Goal: Task Accomplishment & Management: Manage account settings

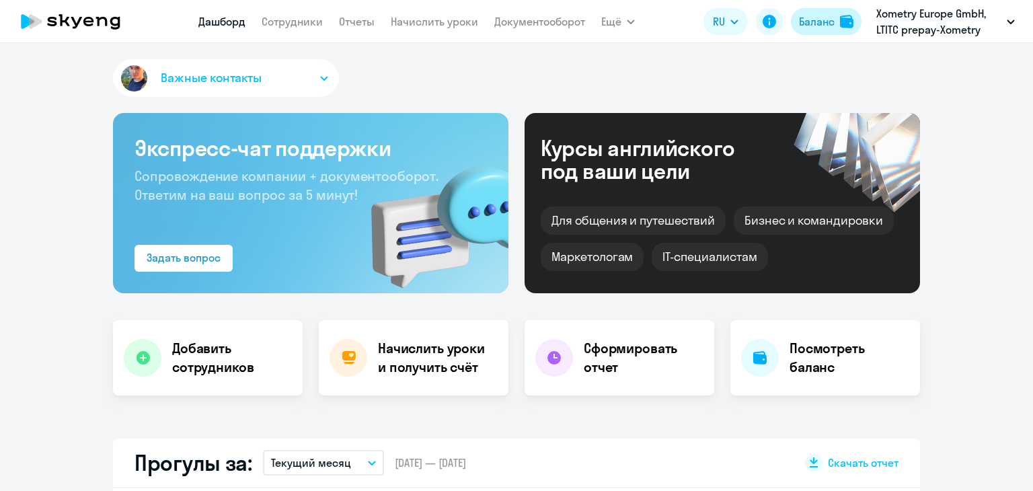
click at [810, 17] on div "Баланс" at bounding box center [817, 21] width 36 height 16
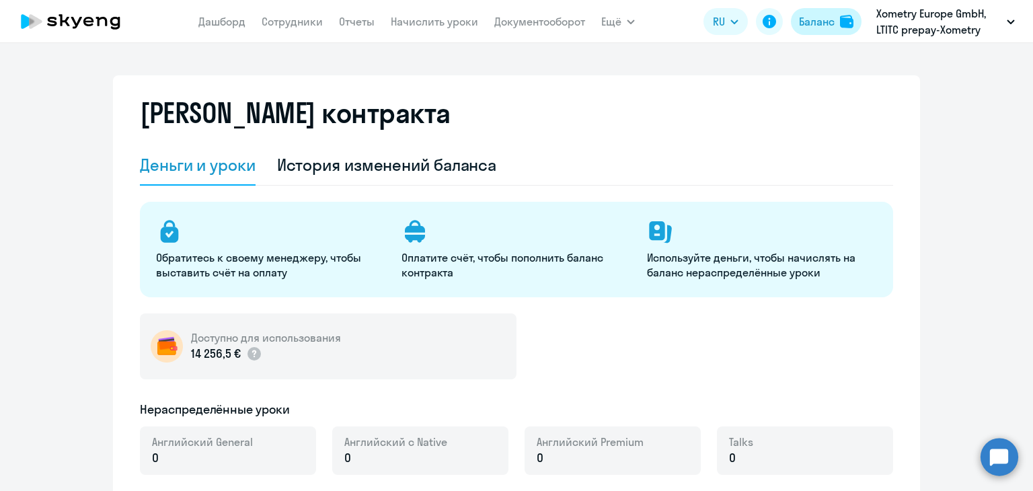
select select "english_adult_not_native_speaker"
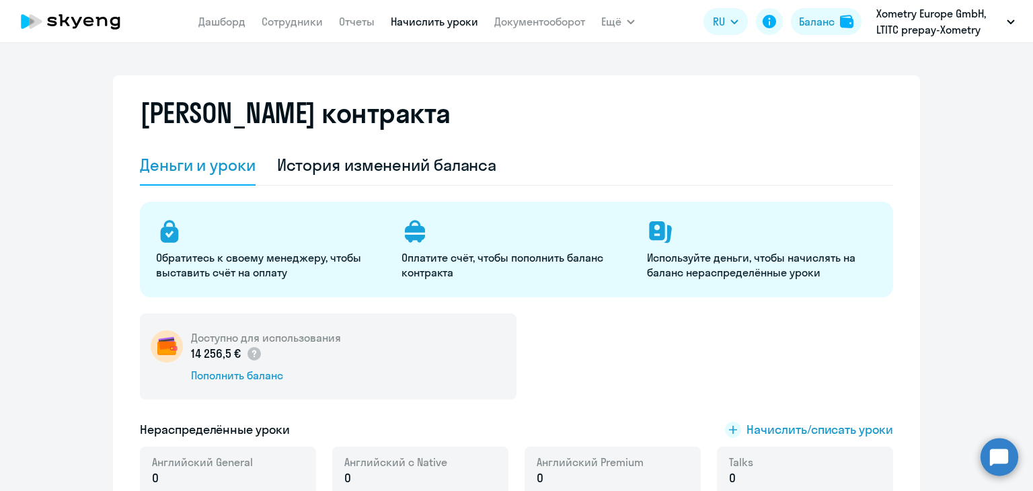
click at [419, 19] on link "Начислить уроки" at bounding box center [434, 21] width 87 height 13
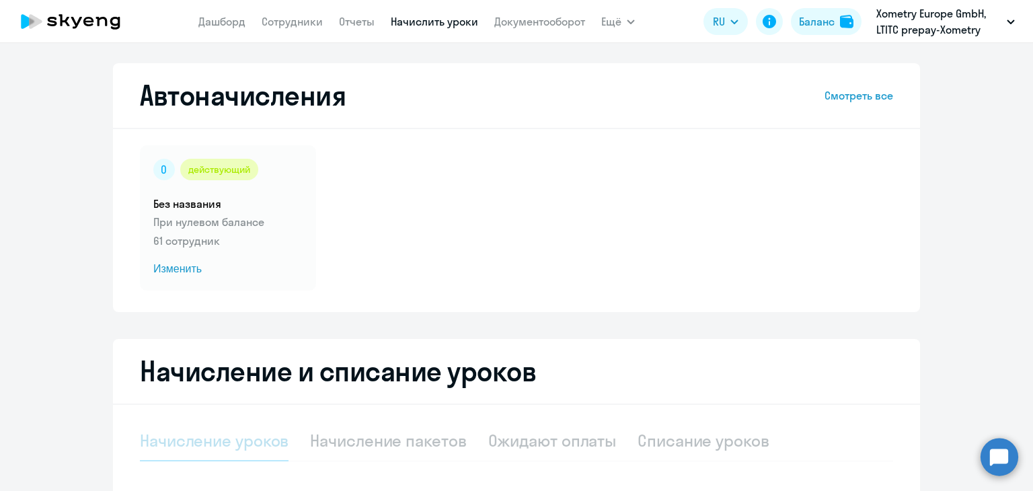
scroll to position [239, 0]
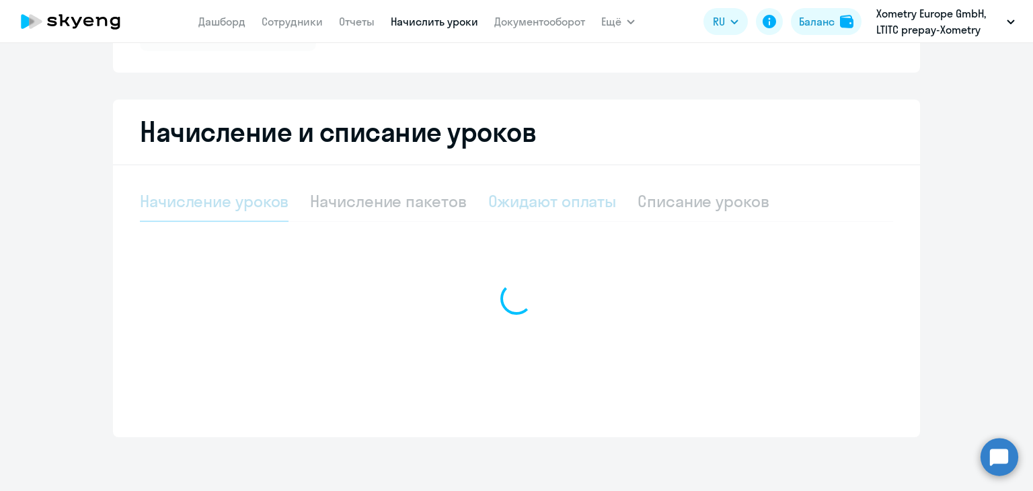
select select "10"
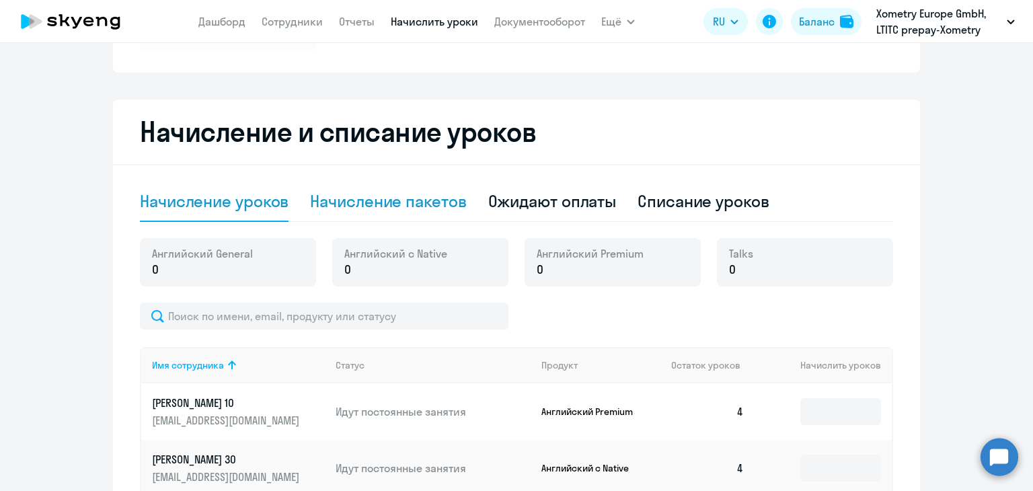
click at [401, 194] on div "Начисление пакетов" at bounding box center [388, 201] width 156 height 22
select select "10"
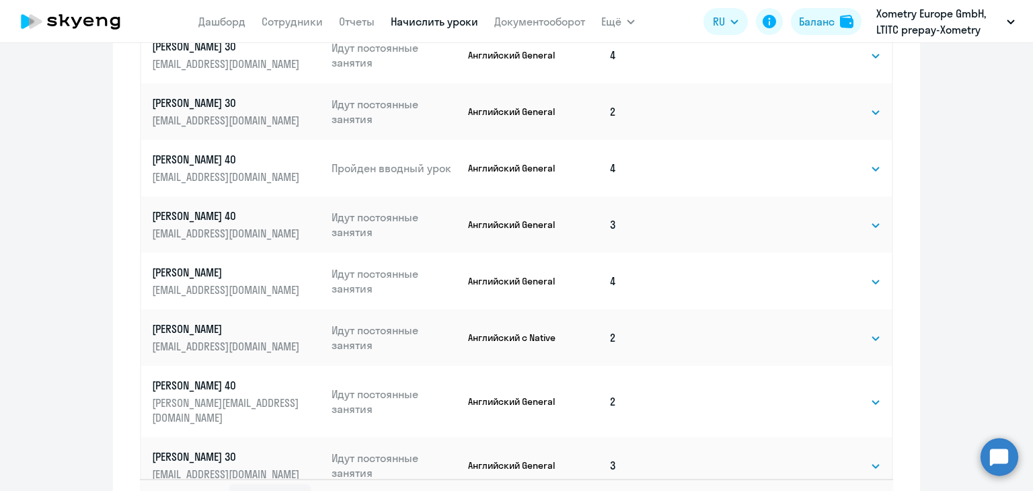
scroll to position [865, 0]
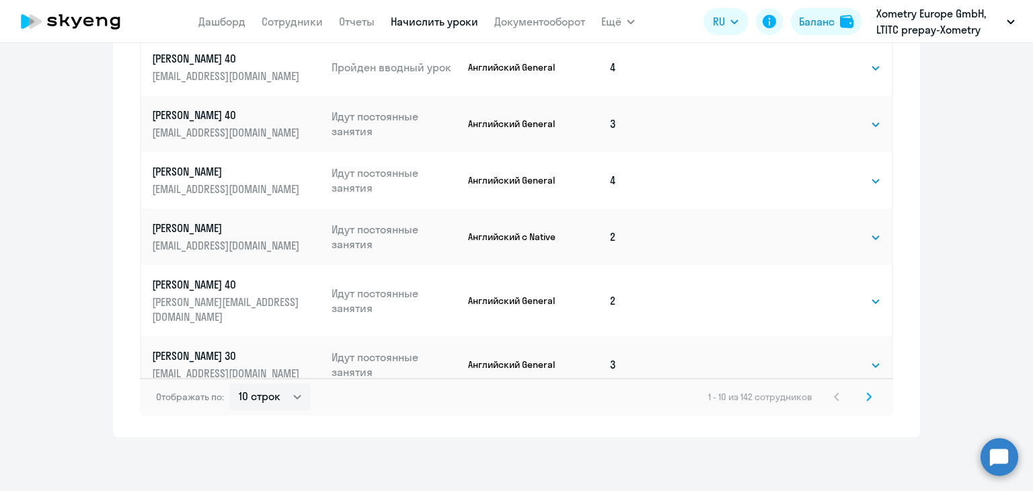
click at [867, 397] on icon at bounding box center [869, 396] width 4 height 7
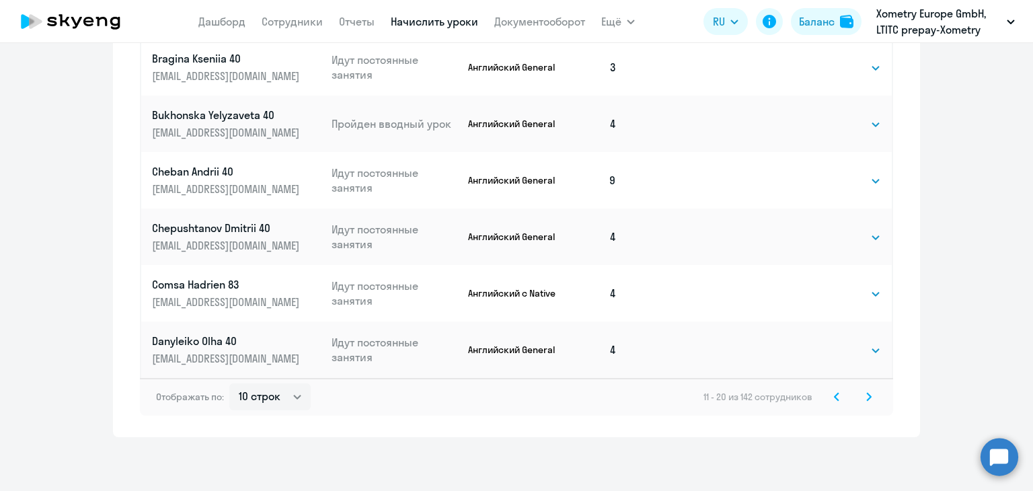
click at [866, 395] on icon at bounding box center [868, 396] width 5 height 9
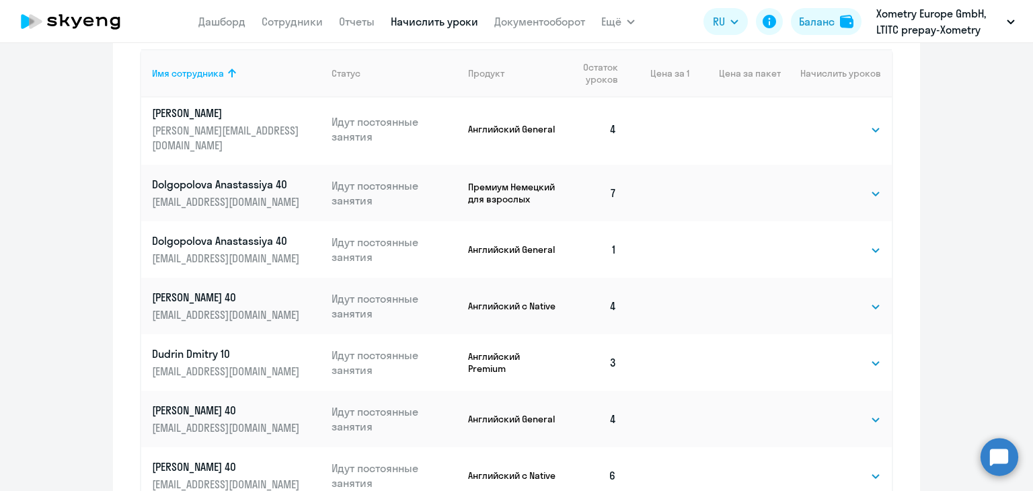
scroll to position [581, 0]
click at [836, 226] on td "Выбрать 4 8 16 32 64 Выбрать" at bounding box center [836, 249] width 111 height 56
click at [836, 241] on select "Выбрать 4 8 16 32 64" at bounding box center [853, 249] width 55 height 16
select select "4"
click at [826, 241] on select "Выбрать 4 8 16 32 64" at bounding box center [853, 249] width 55 height 16
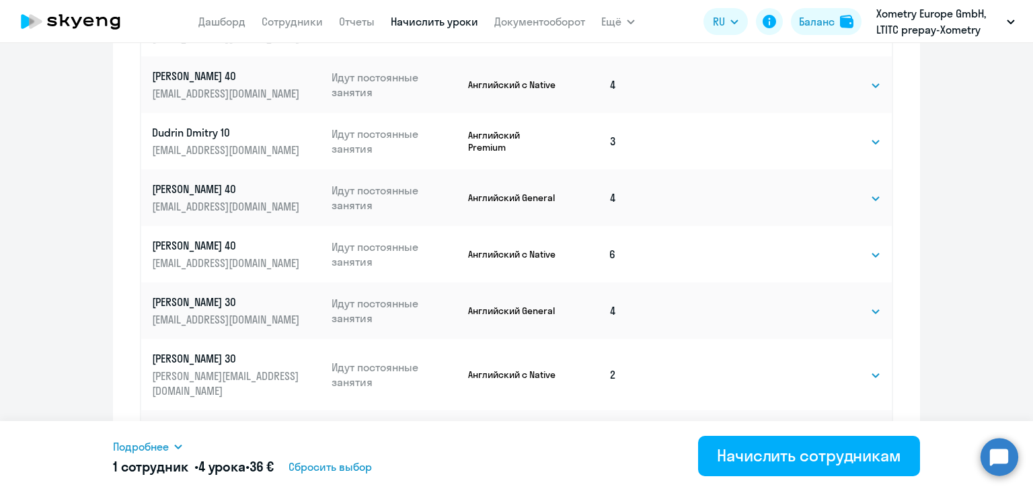
scroll to position [865, 0]
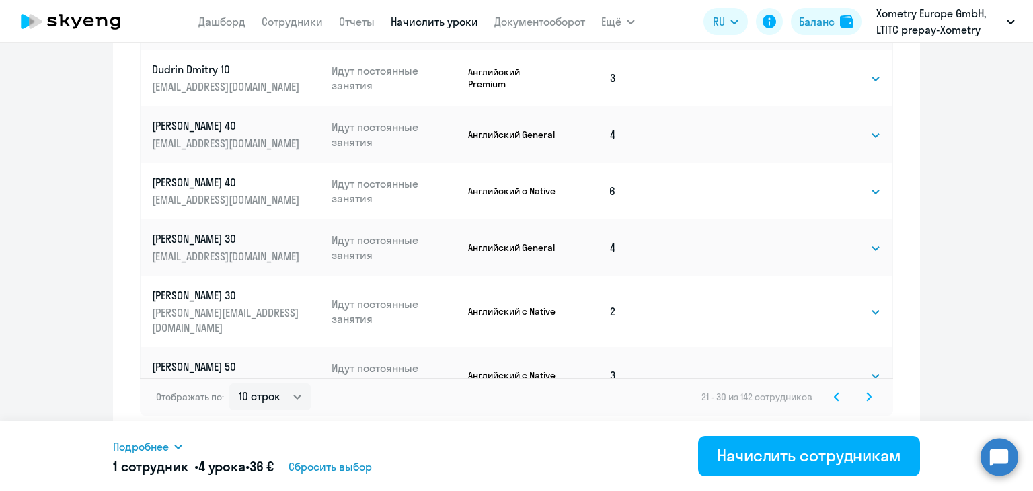
click at [866, 400] on icon at bounding box center [868, 396] width 5 height 9
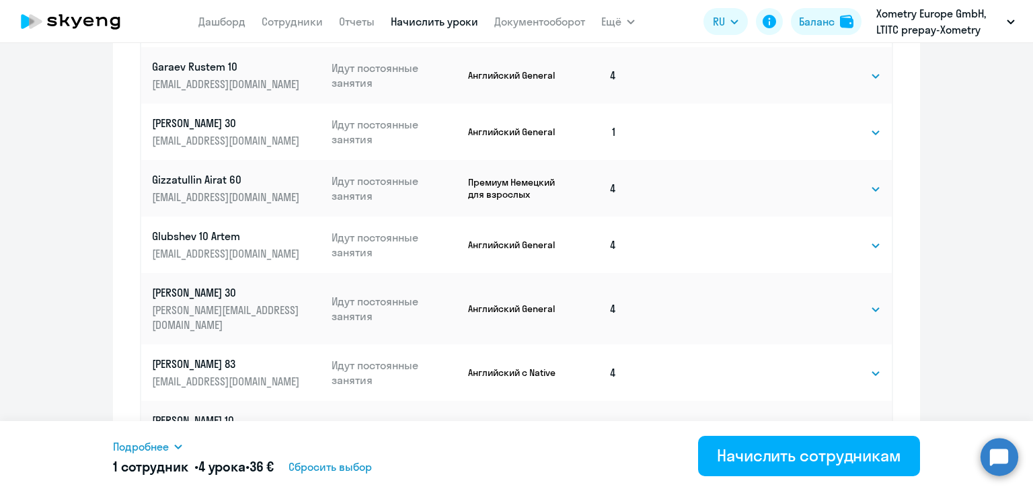
scroll to position [820, 0]
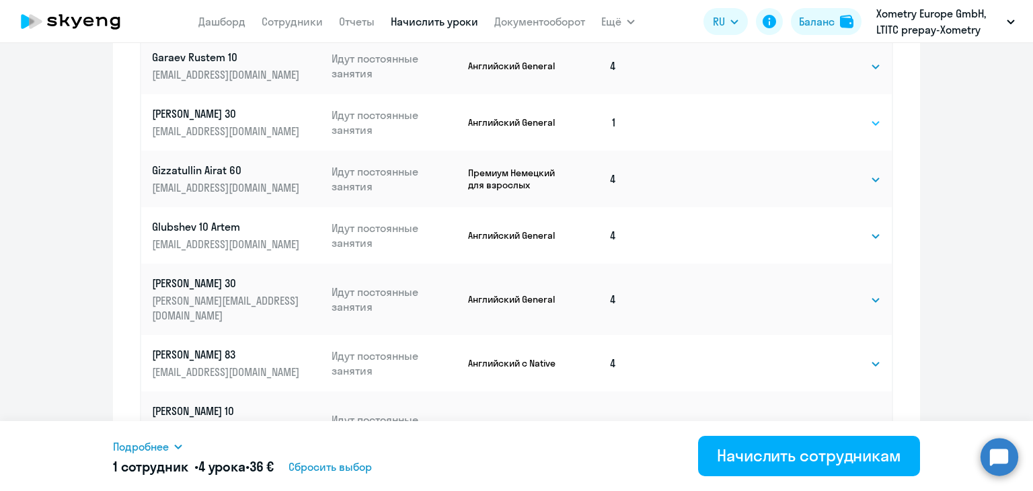
click at [836, 115] on select "Выбрать 4 8 16 32 64" at bounding box center [853, 123] width 55 height 16
select select "4"
click at [826, 115] on select "Выбрать 4 8 16 32 64" at bounding box center [853, 123] width 55 height 16
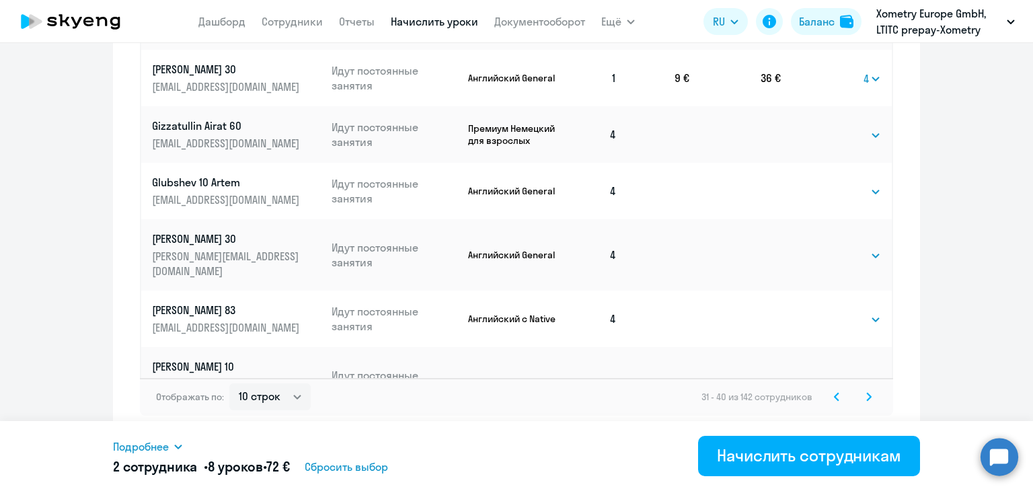
click at [861, 407] on div "Отображать по: 10 строк 30 строк 50 строк 31 - 40 из 142 сотрудников" at bounding box center [516, 397] width 753 height 38
click at [866, 399] on icon at bounding box center [868, 396] width 5 height 9
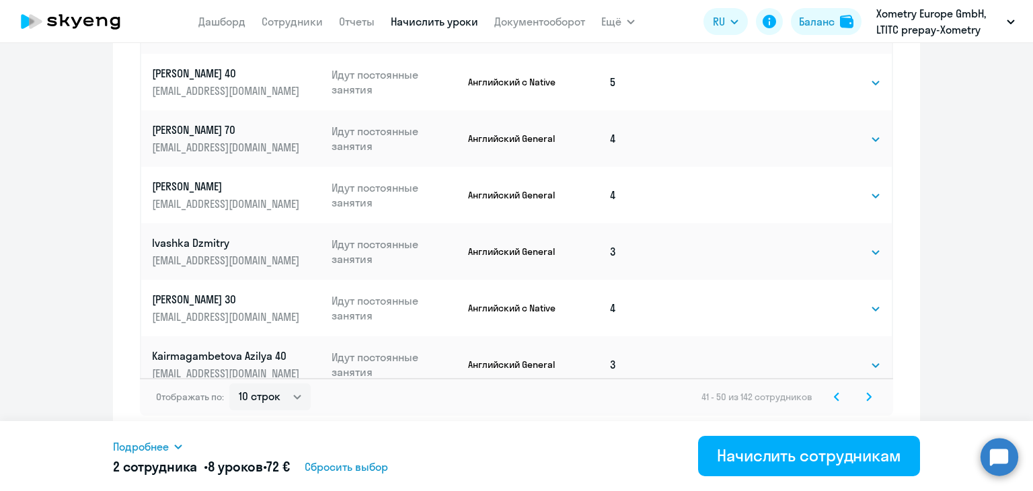
click at [866, 395] on icon at bounding box center [868, 396] width 5 height 9
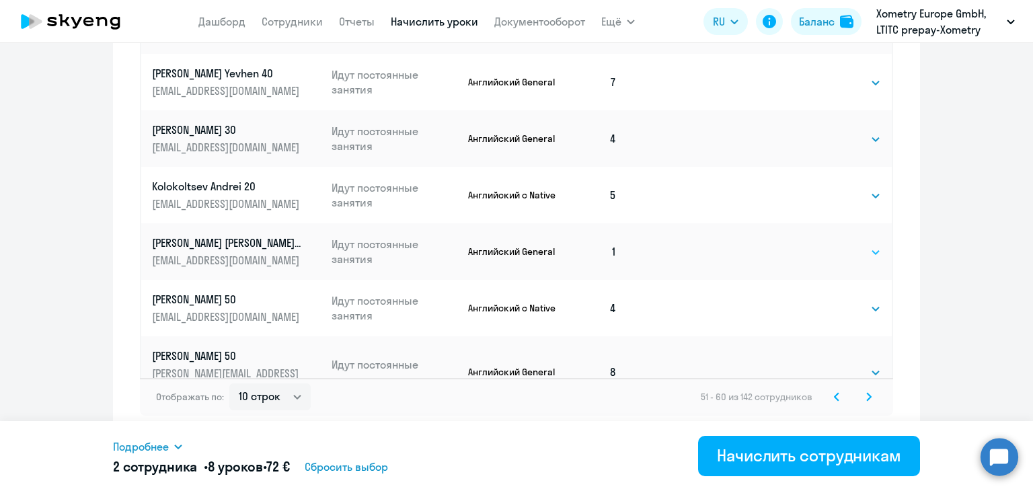
click at [830, 244] on select "Выбрать 4 8 16 32 64" at bounding box center [853, 252] width 55 height 16
select select "4"
click at [826, 244] on select "Выбрать 4 8 16 32 64" at bounding box center [853, 252] width 55 height 16
click at [861, 398] on svg-icon at bounding box center [869, 397] width 16 height 16
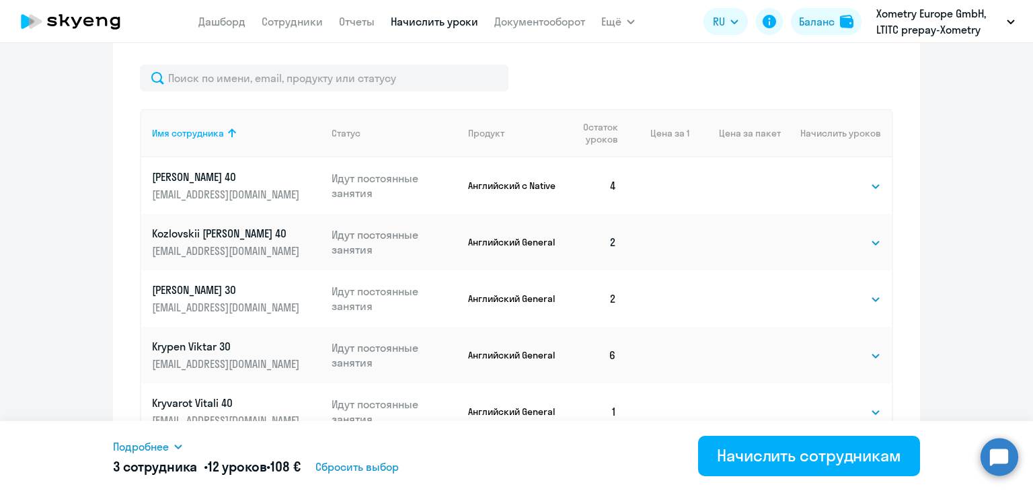
scroll to position [660, 0]
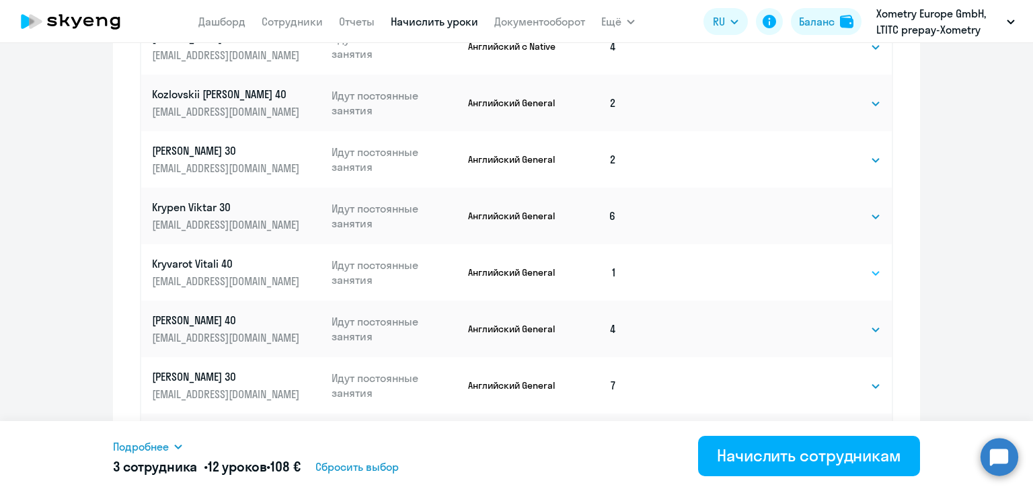
click at [828, 275] on select "Выбрать 4 8 16 32 64" at bounding box center [853, 273] width 55 height 16
select select "4"
click at [826, 265] on select "Выбрать 4 8 16 32 64" at bounding box center [853, 273] width 55 height 16
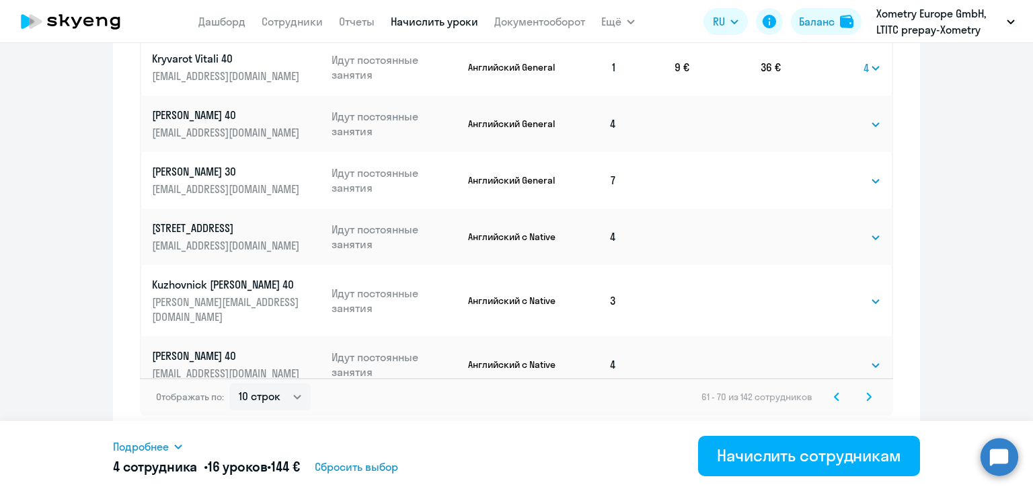
click at [866, 395] on svg-icon at bounding box center [869, 397] width 16 height 16
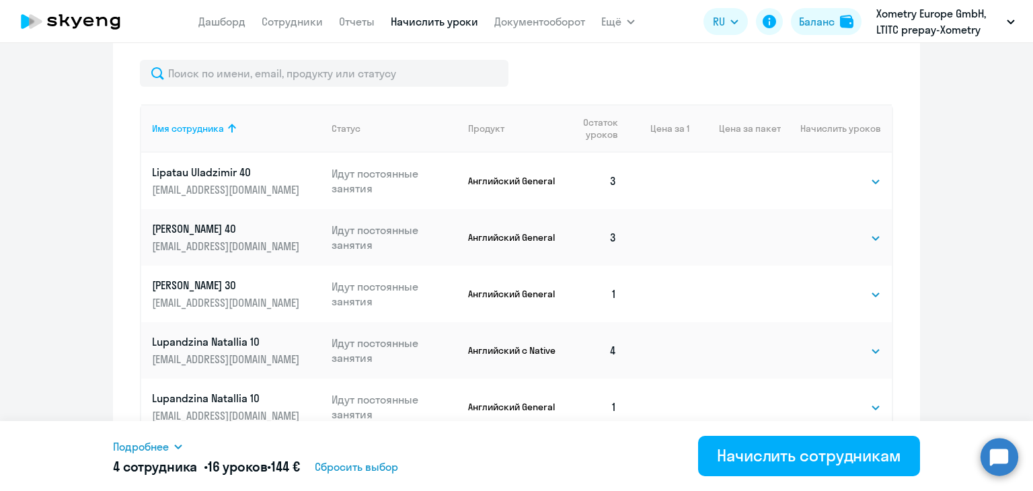
scroll to position [533, 0]
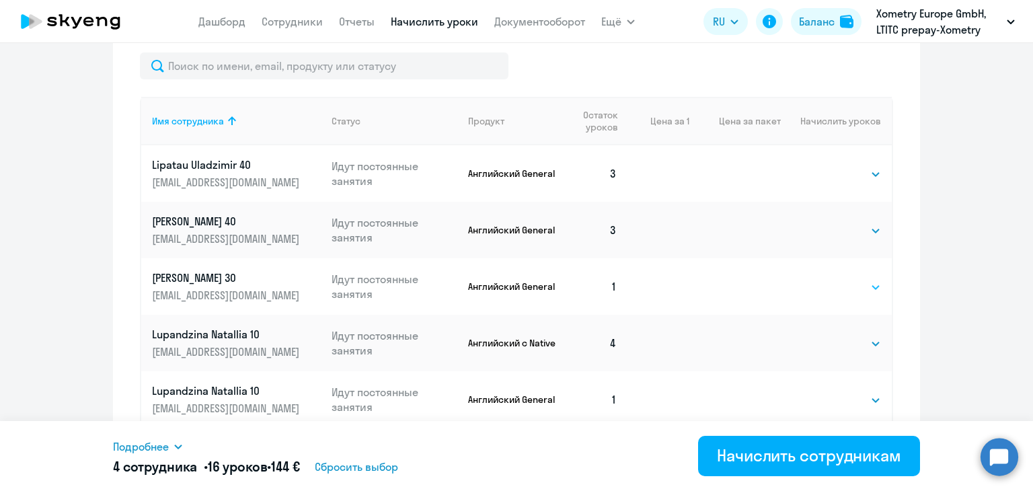
click at [826, 283] on select "Выбрать 4 8 16 32 64" at bounding box center [853, 287] width 55 height 16
select select "4"
click at [826, 279] on select "Выбрать 4 8 16 32 64" at bounding box center [853, 287] width 55 height 16
click at [831, 400] on select "Выбрать 4 8 16 32 64" at bounding box center [853, 400] width 55 height 16
select select "4"
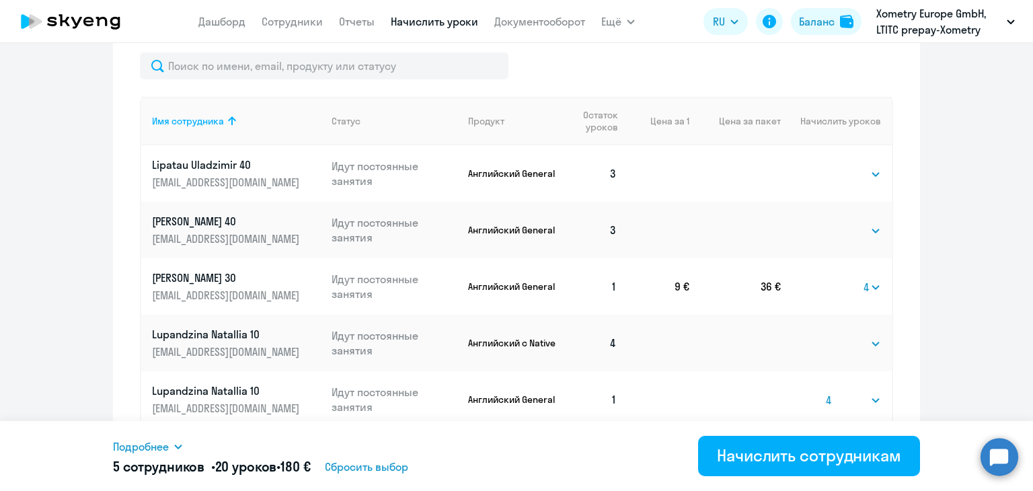
click at [826, 392] on select "Выбрать 4 8 16 32 64" at bounding box center [853, 400] width 55 height 16
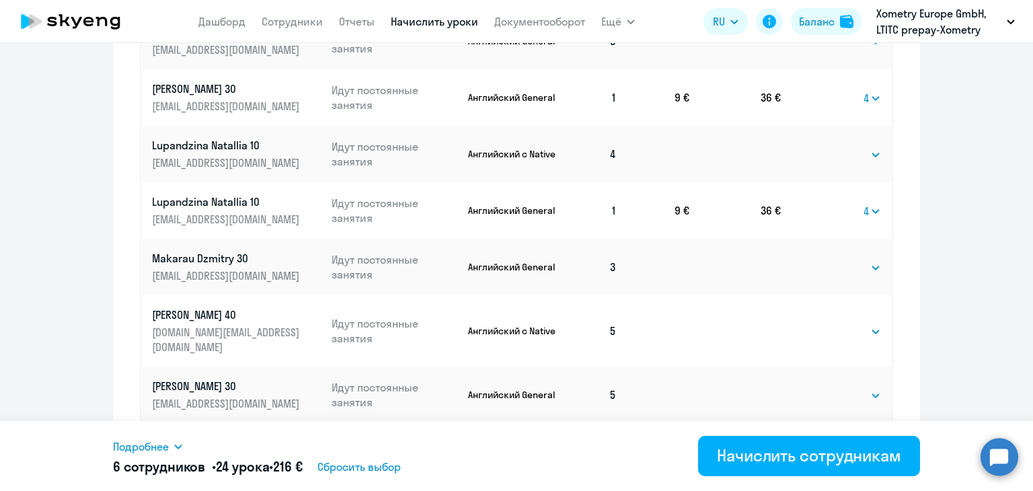
scroll to position [865, 0]
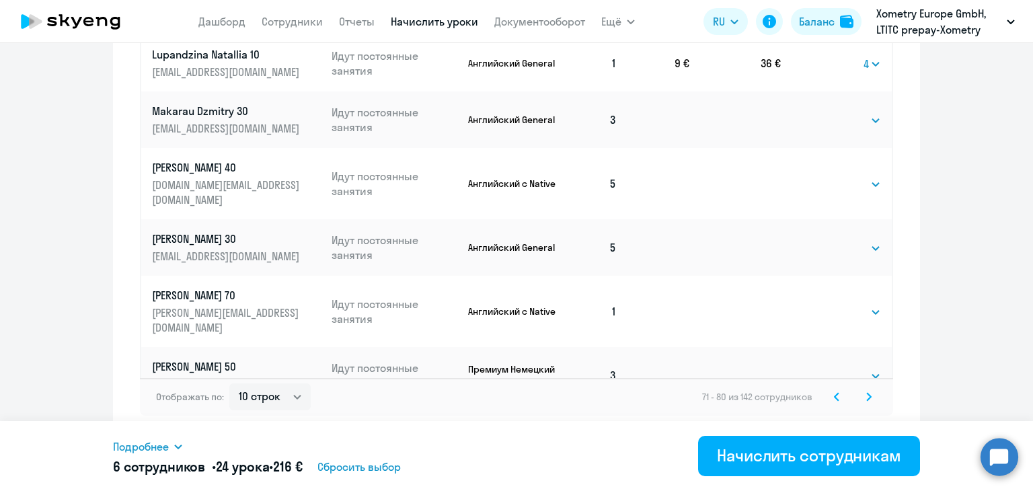
click at [862, 401] on svg-icon at bounding box center [869, 397] width 16 height 16
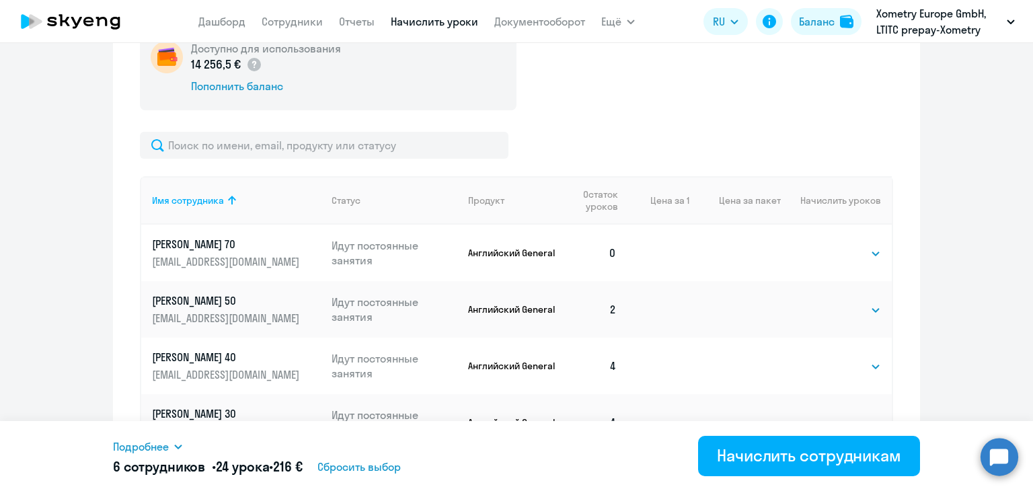
scroll to position [454, 0]
click at [832, 256] on select "Выбрать 4 8 16 32 64" at bounding box center [853, 253] width 55 height 16
select select "4"
click at [826, 245] on select "Выбрать 4 8 16 32 64" at bounding box center [853, 253] width 55 height 16
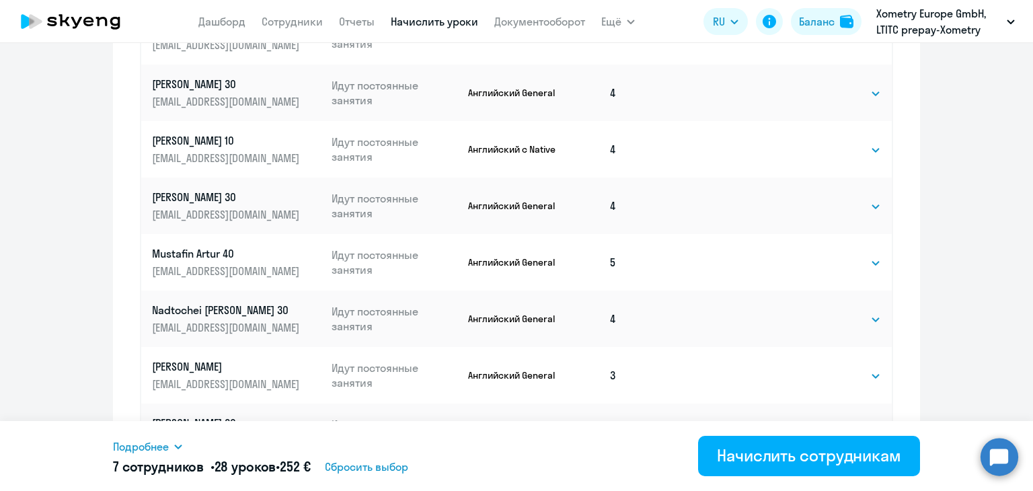
scroll to position [865, 0]
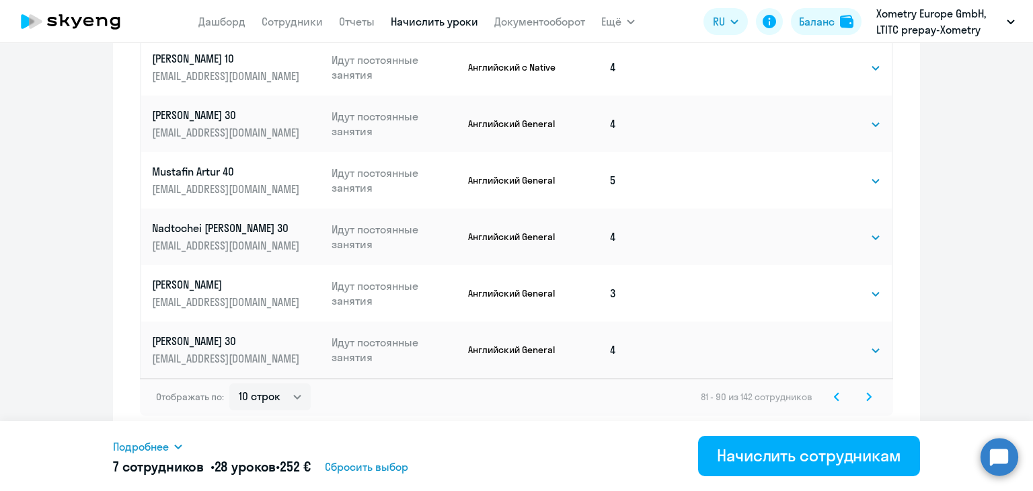
click at [861, 397] on svg-icon at bounding box center [869, 397] width 16 height 16
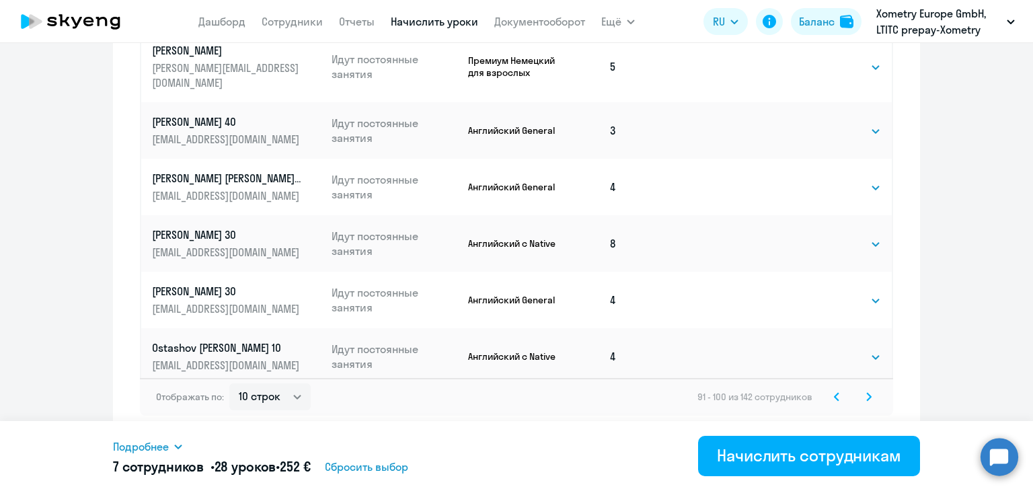
click at [866, 396] on icon at bounding box center [868, 396] width 5 height 9
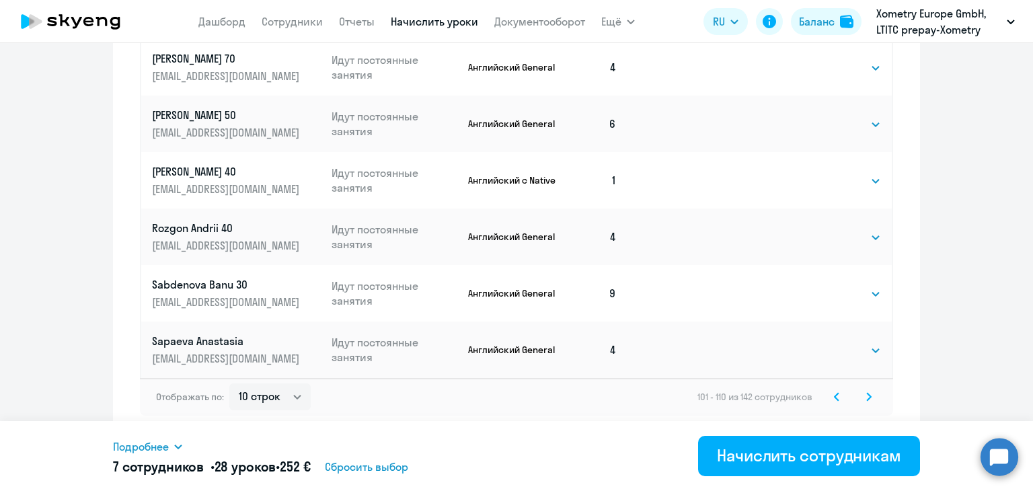
click at [869, 399] on svg-icon at bounding box center [869, 397] width 16 height 16
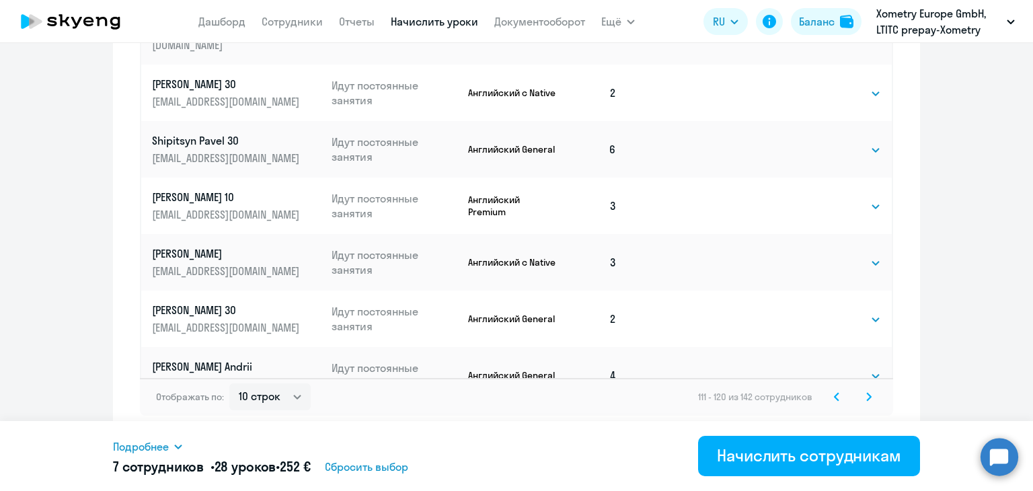
click at [867, 397] on svg-icon at bounding box center [869, 397] width 16 height 16
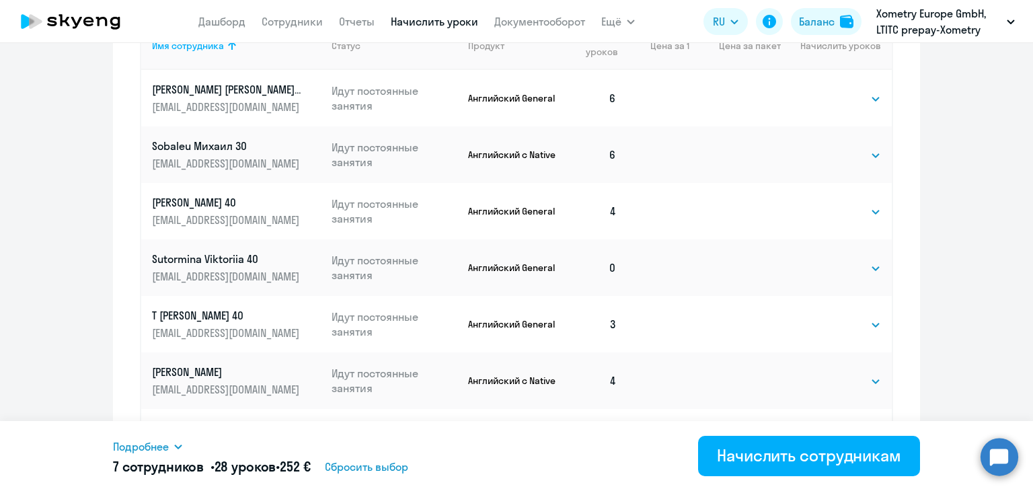
scroll to position [609, 0]
click at [844, 262] on select "Выбрать 4 8 16 32 64" at bounding box center [853, 267] width 55 height 16
select select "4"
click at [826, 259] on select "Выбрать 4 8 16 32 64" at bounding box center [853, 267] width 55 height 16
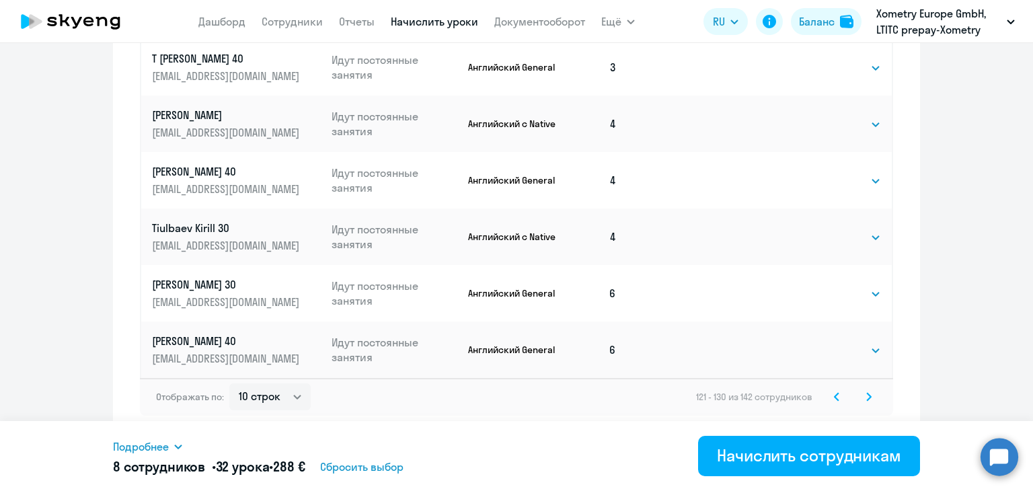
click at [868, 397] on svg-icon at bounding box center [869, 397] width 16 height 16
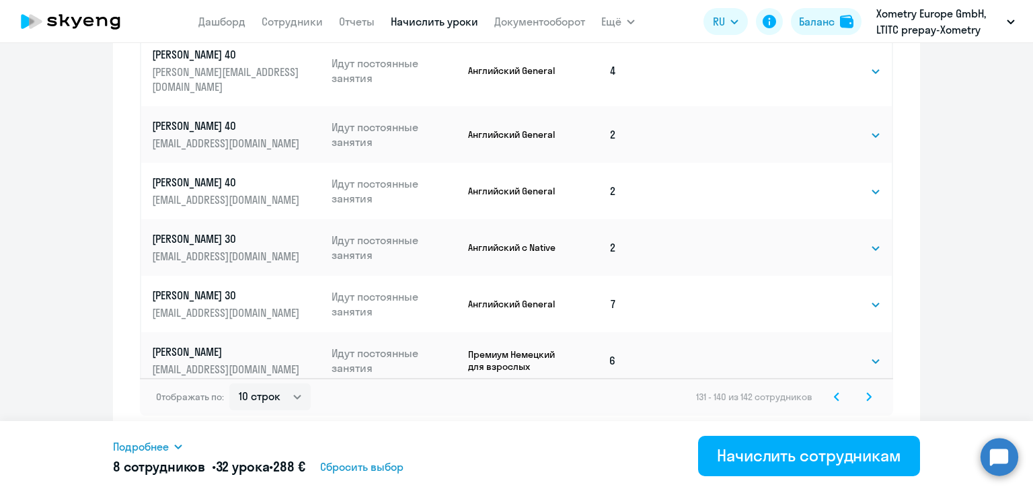
click at [867, 399] on icon at bounding box center [869, 396] width 4 height 7
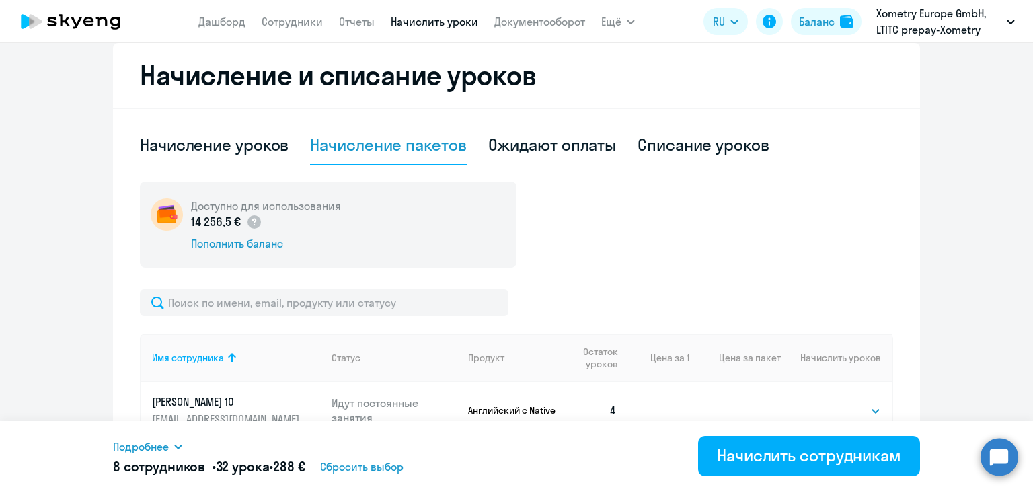
scroll to position [453, 0]
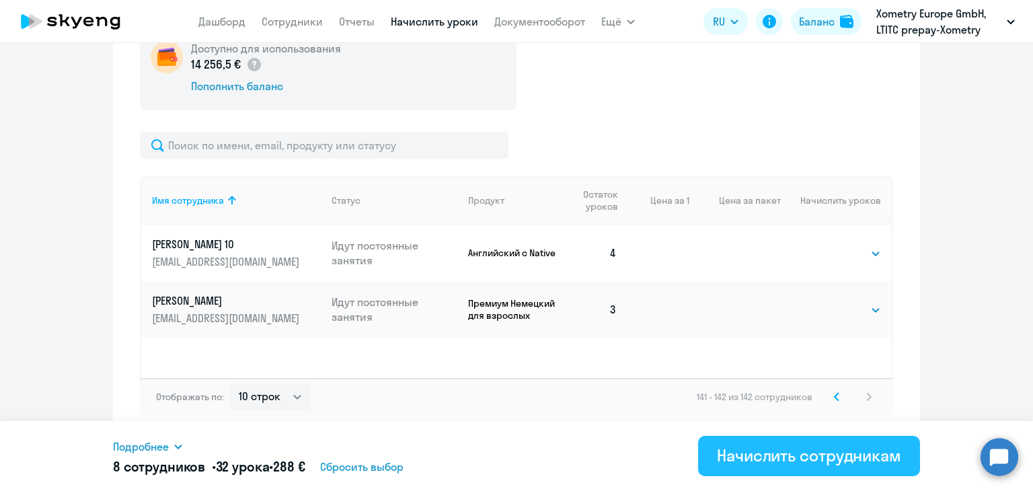
click at [734, 452] on div "Начислить сотрудникам" at bounding box center [809, 455] width 184 height 22
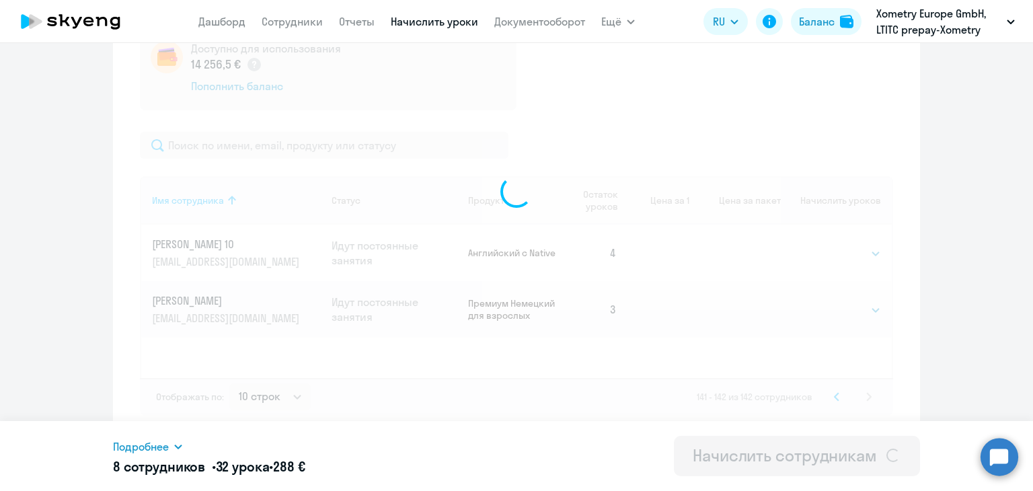
click at [734, 452] on div "Начислить сотрудникам" at bounding box center [785, 455] width 184 height 22
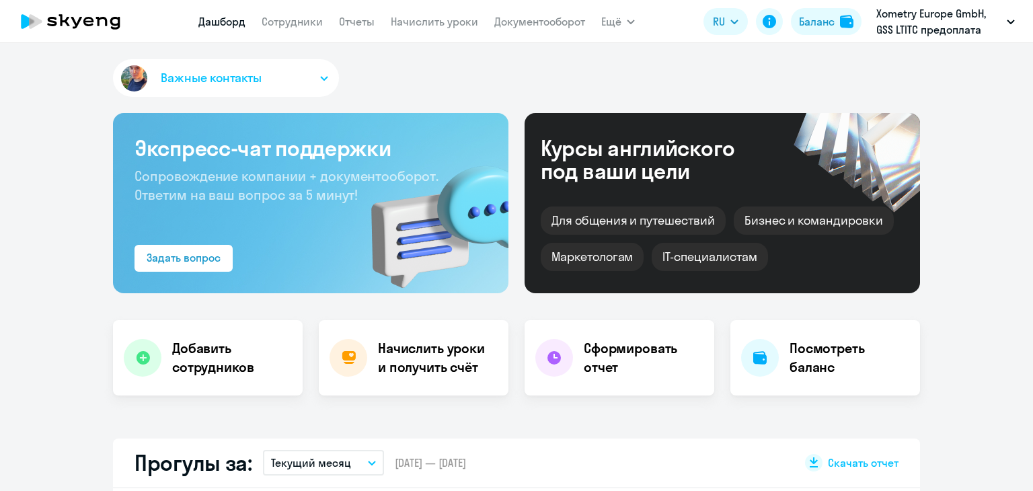
select select "30"
click at [801, 17] on div "Баланс" at bounding box center [817, 21] width 36 height 16
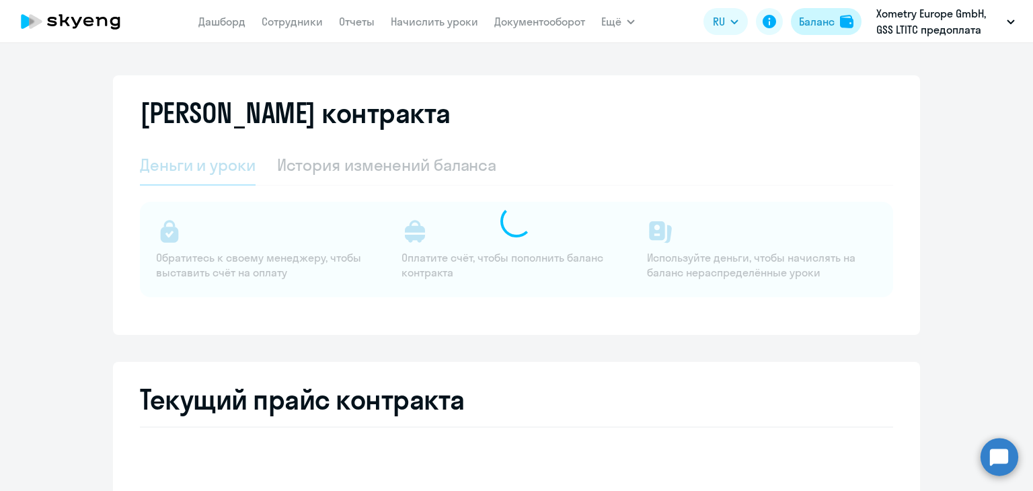
select select "english_adult_not_native_speaker"
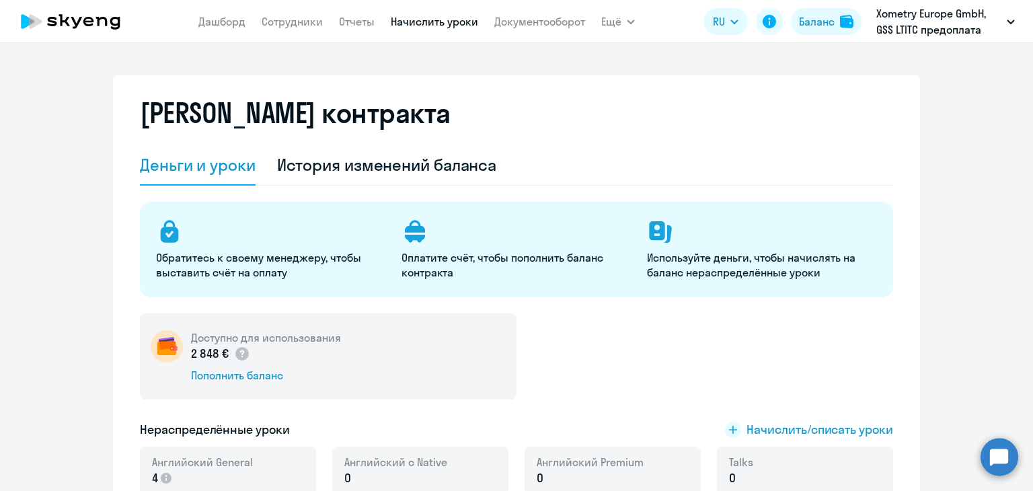
click at [425, 25] on link "Начислить уроки" at bounding box center [434, 21] width 87 height 13
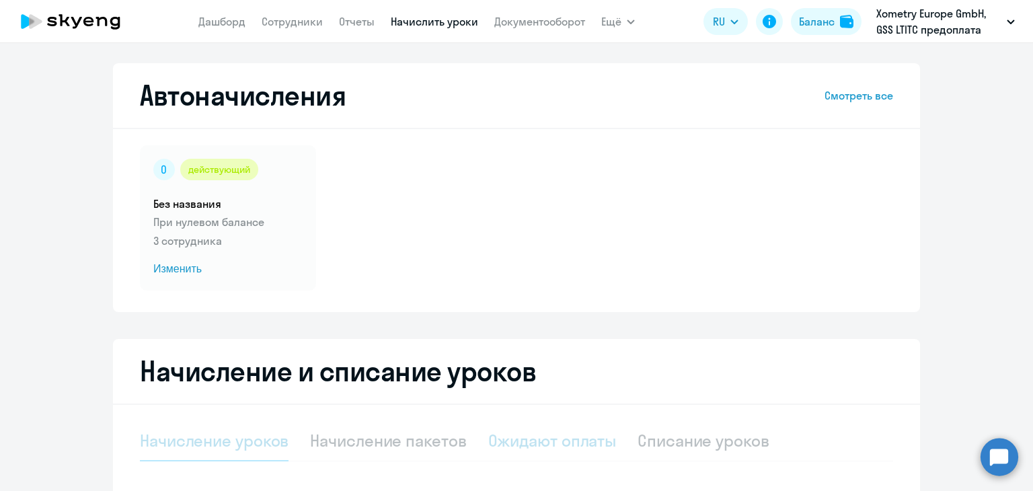
select select "10"
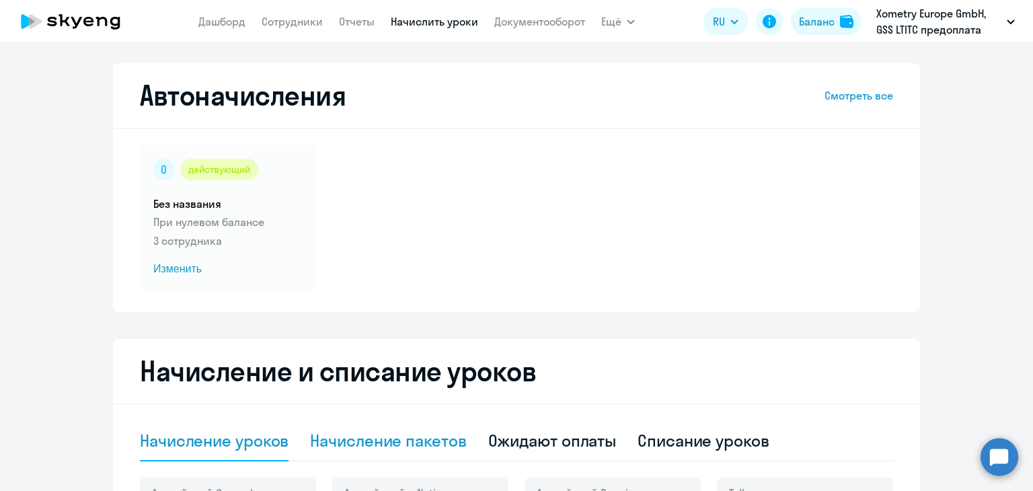
click at [414, 437] on div "Начисление пакетов" at bounding box center [388, 441] width 156 height 22
select select "10"
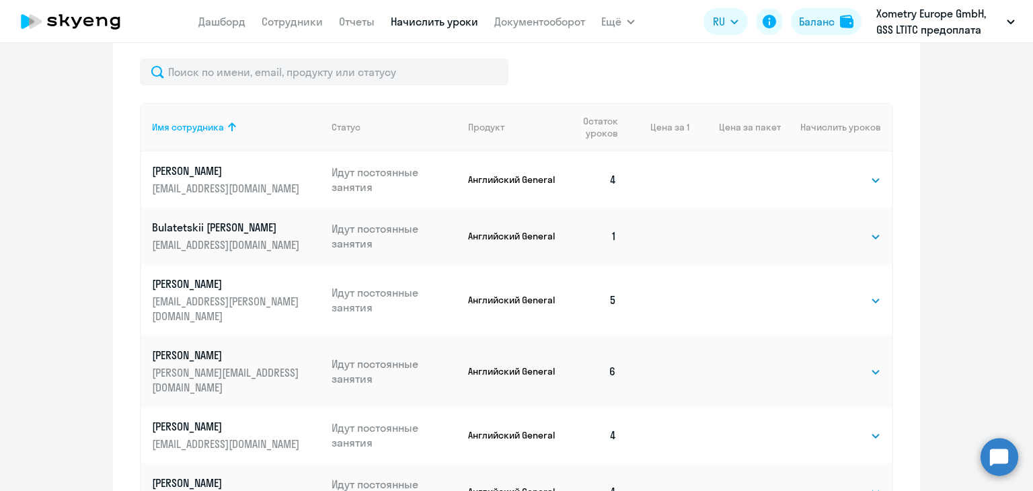
scroll to position [527, 0]
click at [857, 231] on select "Выбрать 4 8 16 32 64" at bounding box center [853, 236] width 55 height 16
select select "4"
click at [826, 228] on select "Выбрать 4 8 16 32 64" at bounding box center [853, 236] width 55 height 16
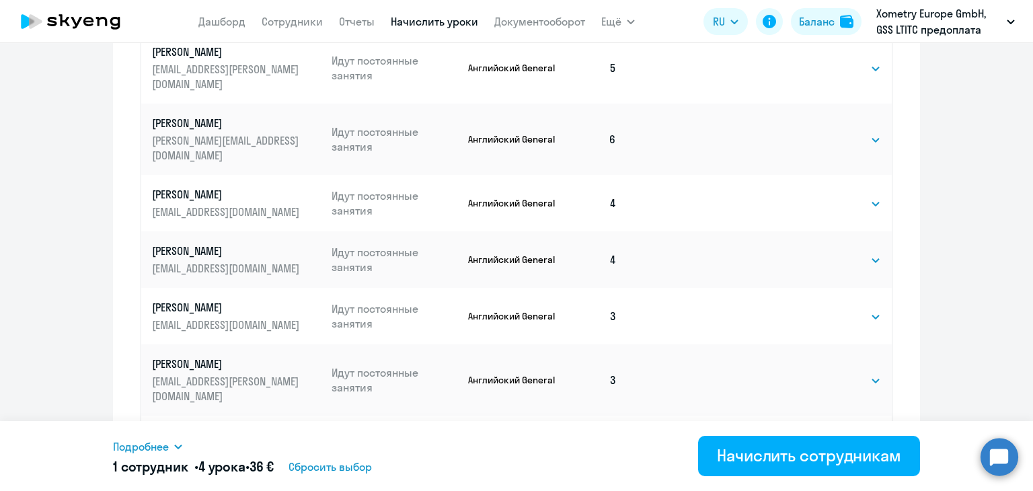
scroll to position [865, 0]
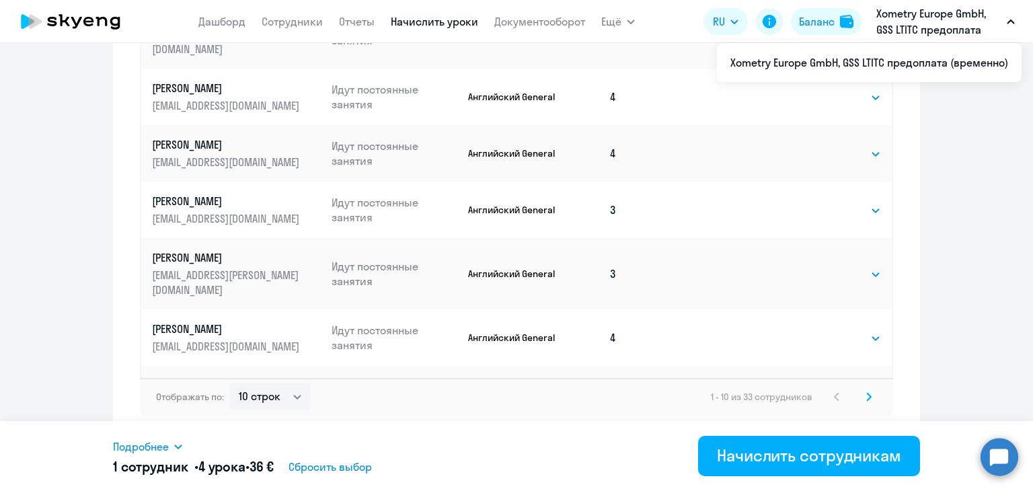
click at [864, 401] on svg-icon at bounding box center [869, 397] width 16 height 16
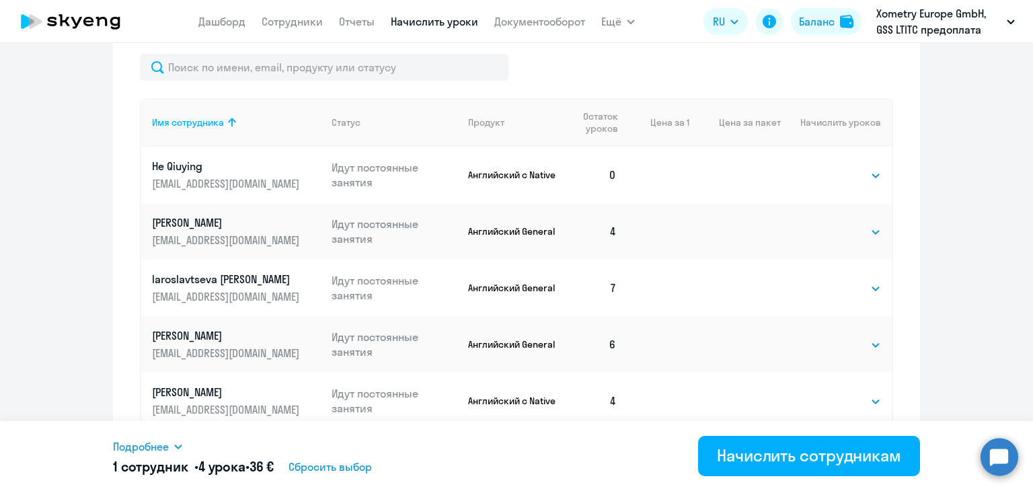
scroll to position [586, 0]
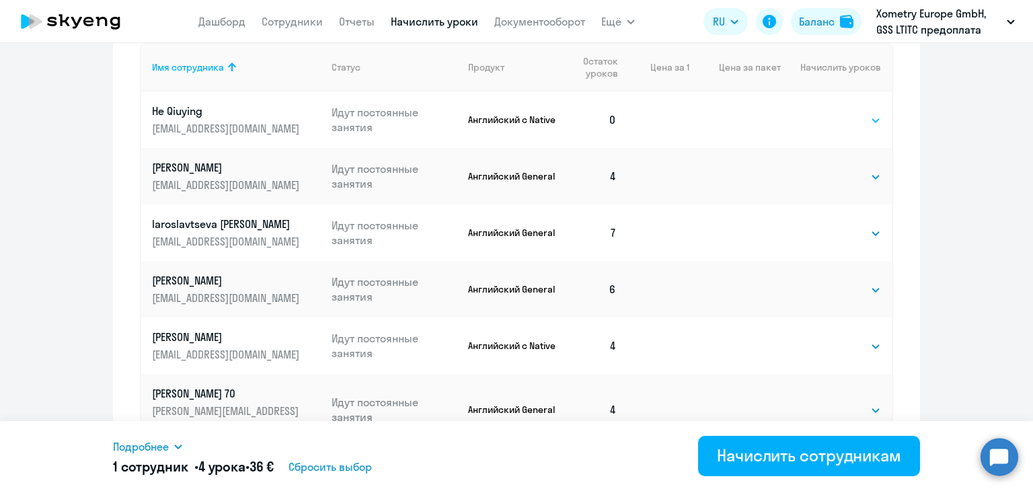
click at [831, 115] on select "Выбрать 4 8 16 32 64" at bounding box center [853, 120] width 55 height 16
select select "4"
click at [826, 112] on select "Выбрать 4 8 16 32 64" at bounding box center [853, 120] width 55 height 16
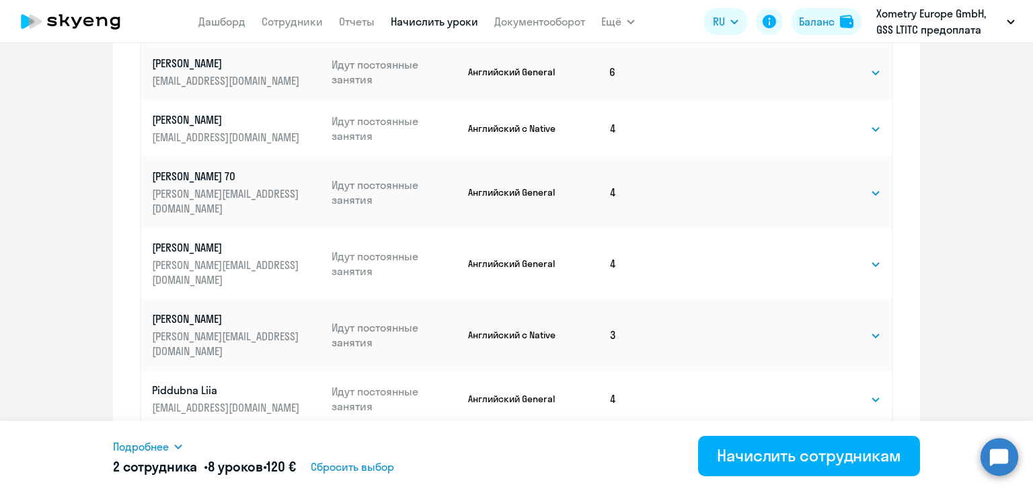
scroll to position [865, 0]
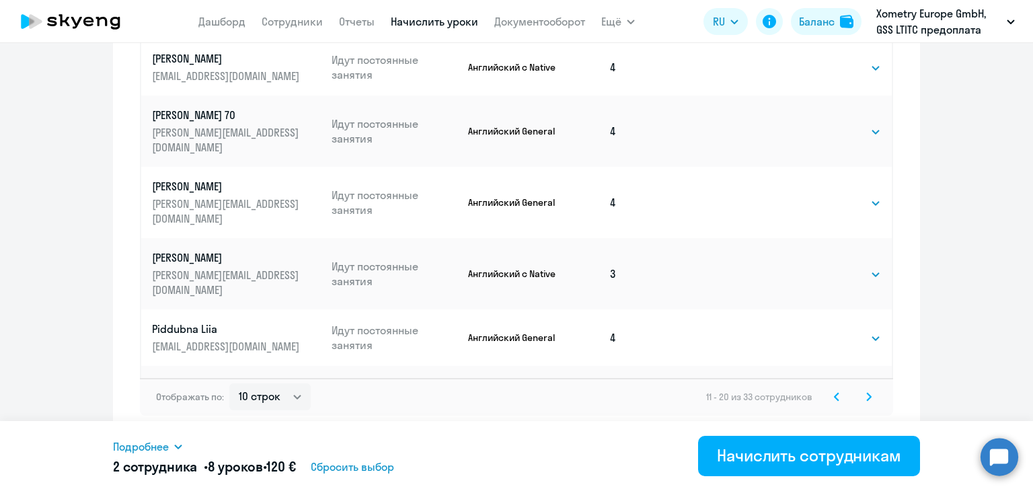
click at [867, 399] on icon at bounding box center [869, 396] width 4 height 7
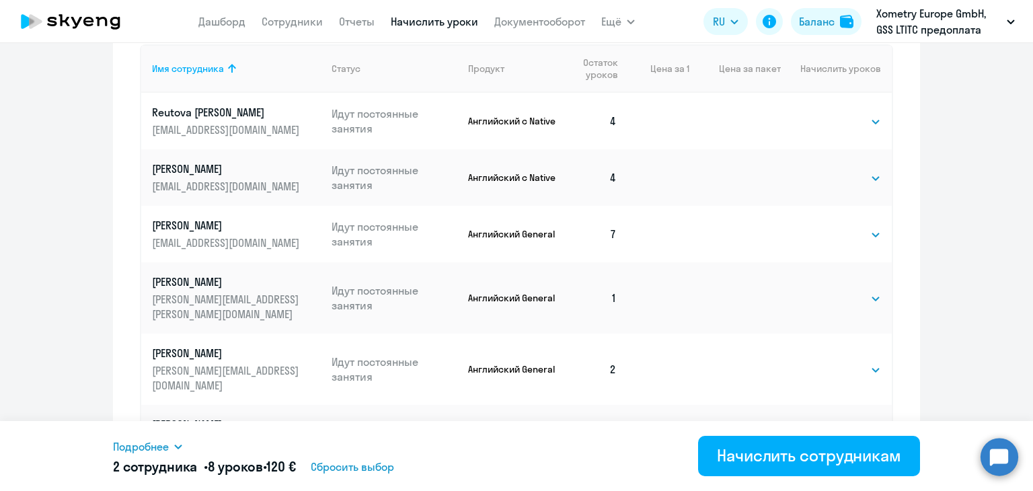
scroll to position [586, 0]
click at [859, 292] on select "Выбрать 4 8 16 32 64" at bounding box center [853, 298] width 55 height 16
select select "4"
click at [826, 290] on select "Выбрать 4 8 16 32 64" at bounding box center [853, 298] width 55 height 16
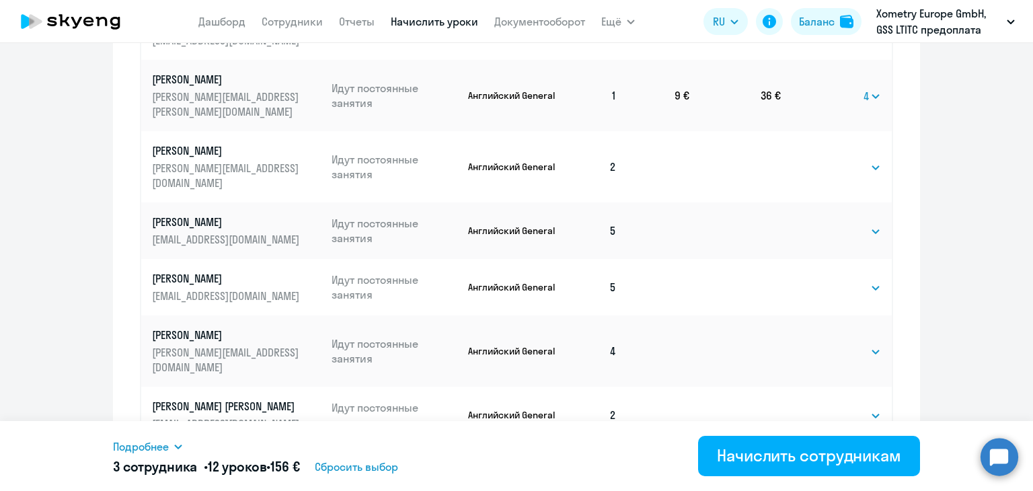
scroll to position [865, 0]
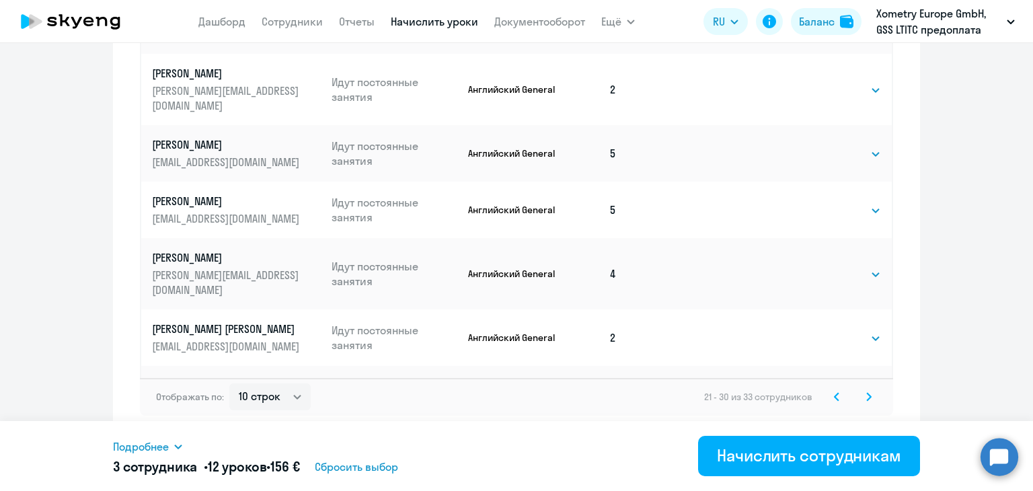
click at [869, 387] on select "Выбрать 4 8 16 32 64" at bounding box center [853, 395] width 55 height 16
select select "4"
click at [826, 387] on select "Выбрать 4 8 16 32 64" at bounding box center [853, 395] width 55 height 16
click at [861, 401] on svg-icon at bounding box center [869, 397] width 16 height 16
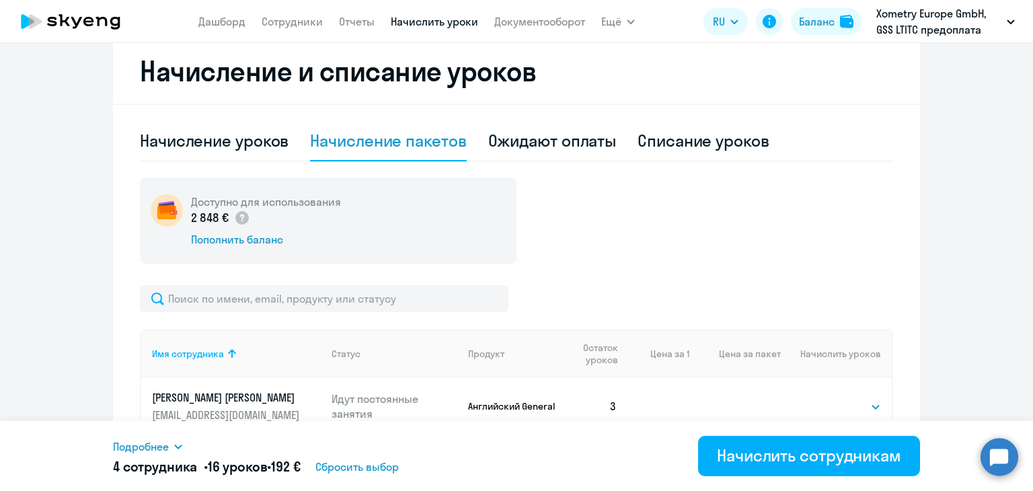
scroll to position [469, 0]
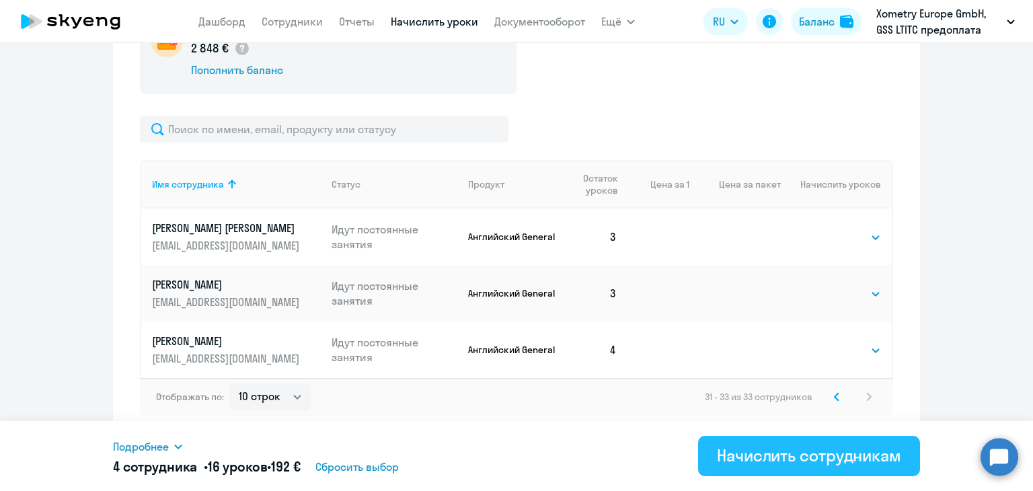
click at [828, 450] on div "Начислить сотрудникам" at bounding box center [809, 455] width 184 height 22
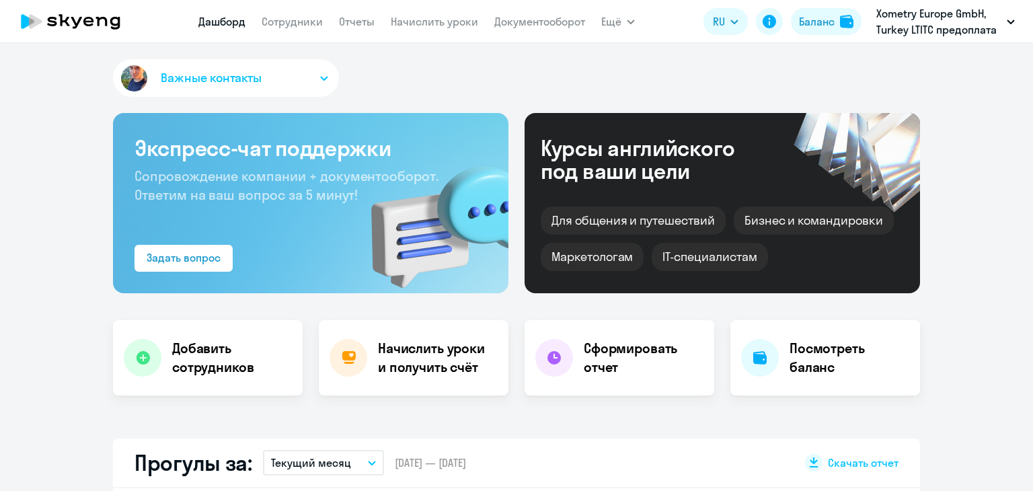
select select "30"
click at [425, 30] on nav "Дашборд Сотрудники Отчеты Начислить уроки Документооборот" at bounding box center [391, 21] width 387 height 27
click at [419, 21] on link "Начислить уроки" at bounding box center [434, 21] width 87 height 13
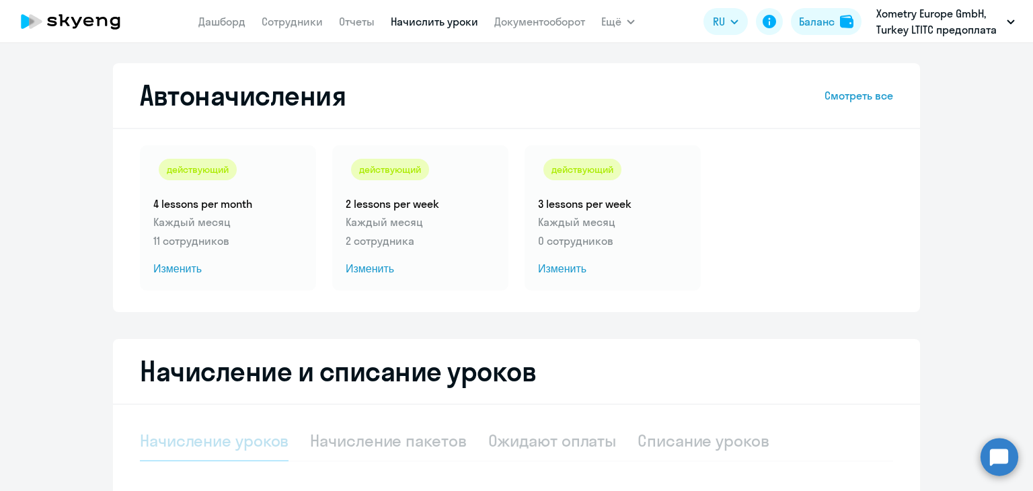
select select "10"
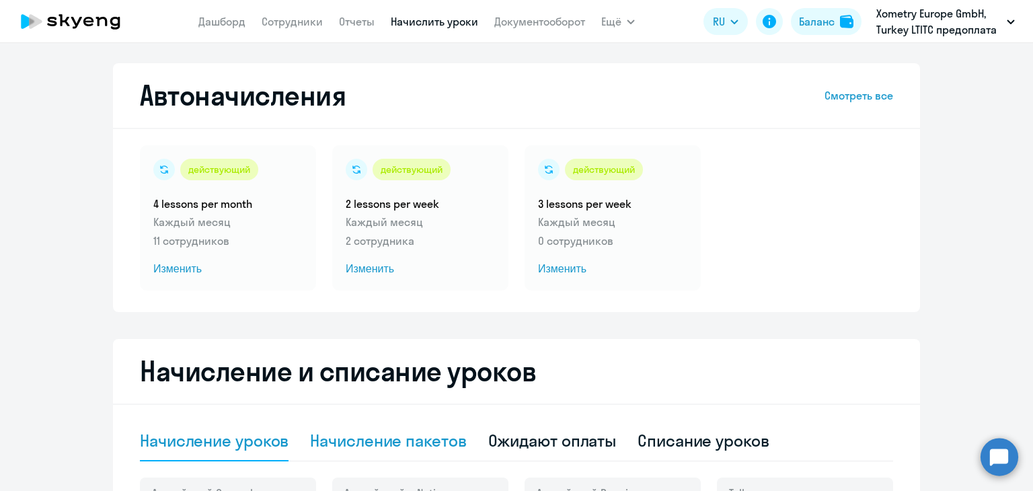
click at [403, 453] on div "Начисление пакетов" at bounding box center [388, 441] width 156 height 40
select select "10"
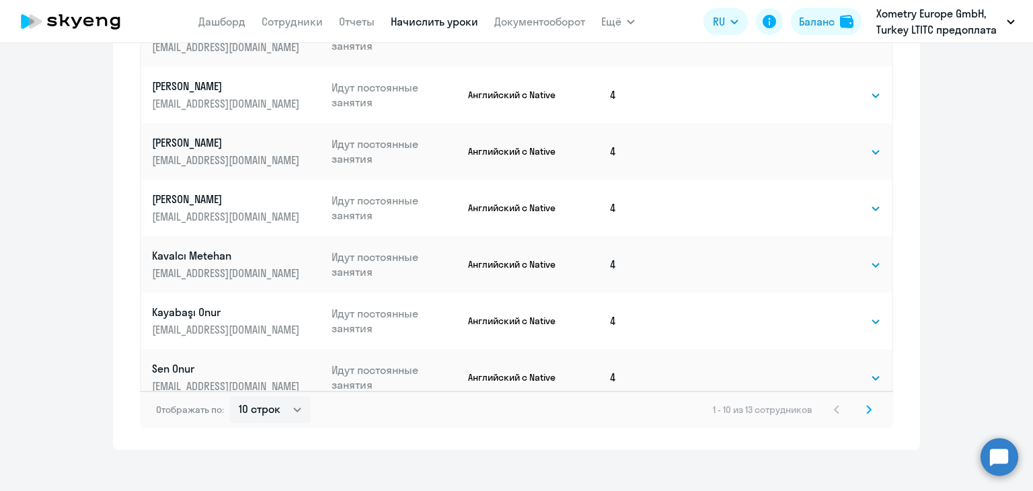
scroll to position [853, 0]
click at [861, 410] on svg-icon at bounding box center [869, 409] width 16 height 16
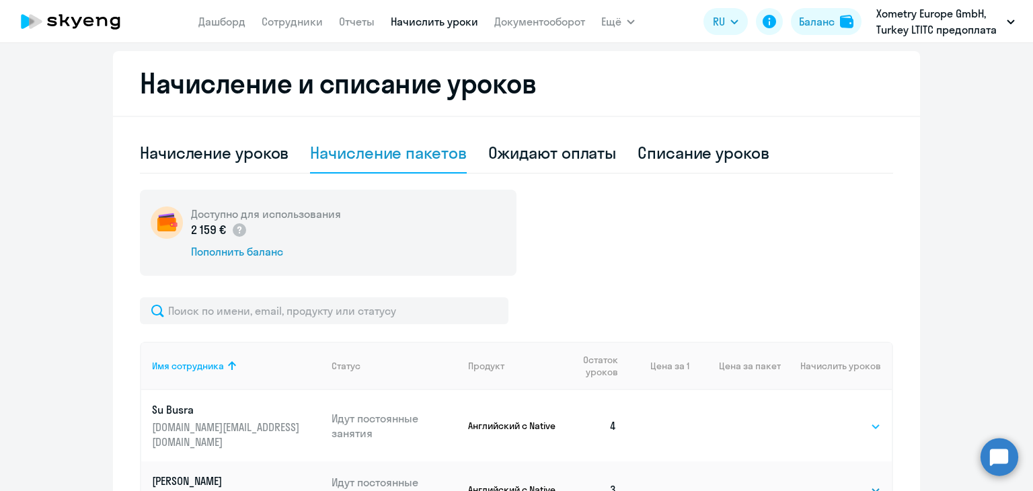
scroll to position [469, 0]
